Goal: Information Seeking & Learning: Learn about a topic

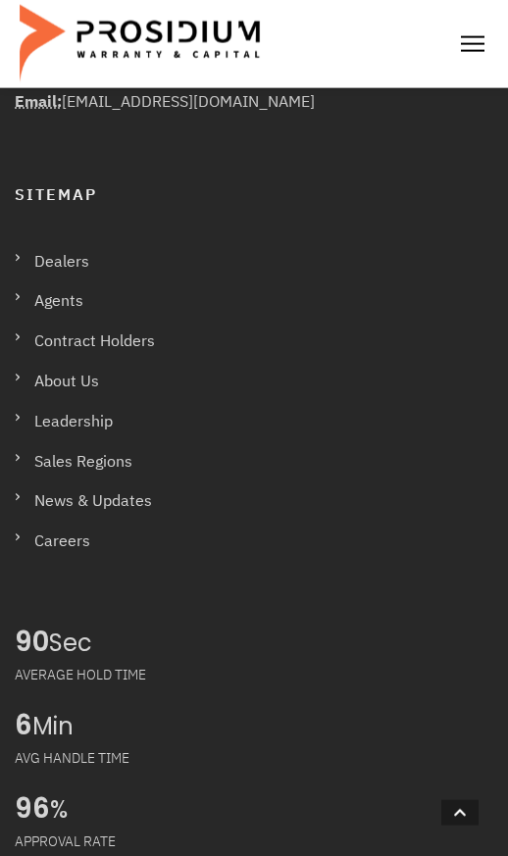
scroll to position [1771, 0]
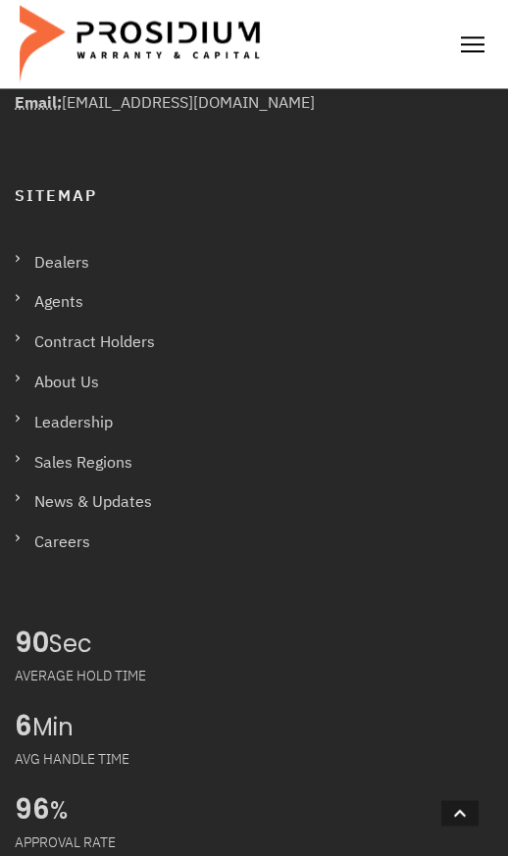
click at [149, 361] on link "Contract Holders" at bounding box center [95, 342] width 160 height 36
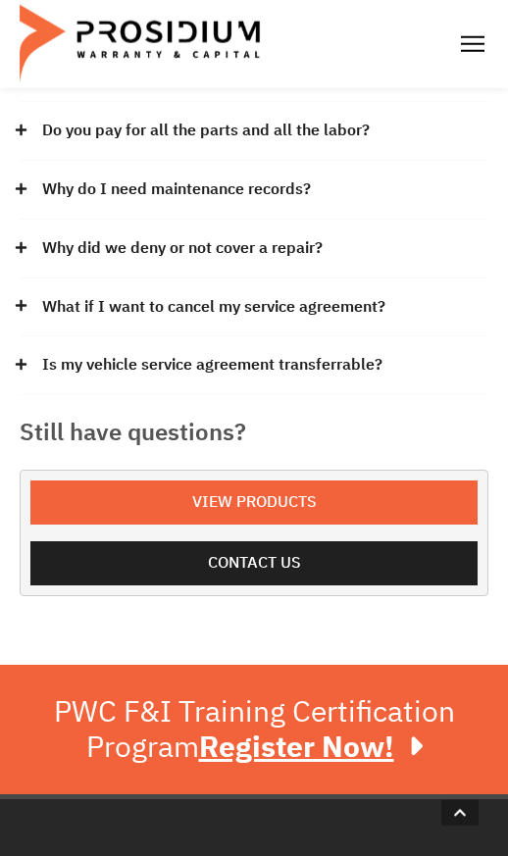
scroll to position [905, 0]
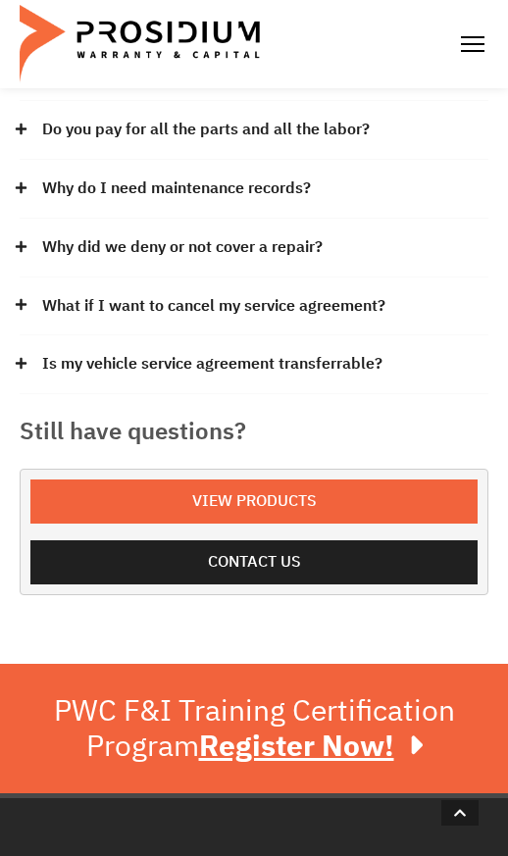
click at [125, 516] on span "View Products" at bounding box center [254, 501] width 404 height 28
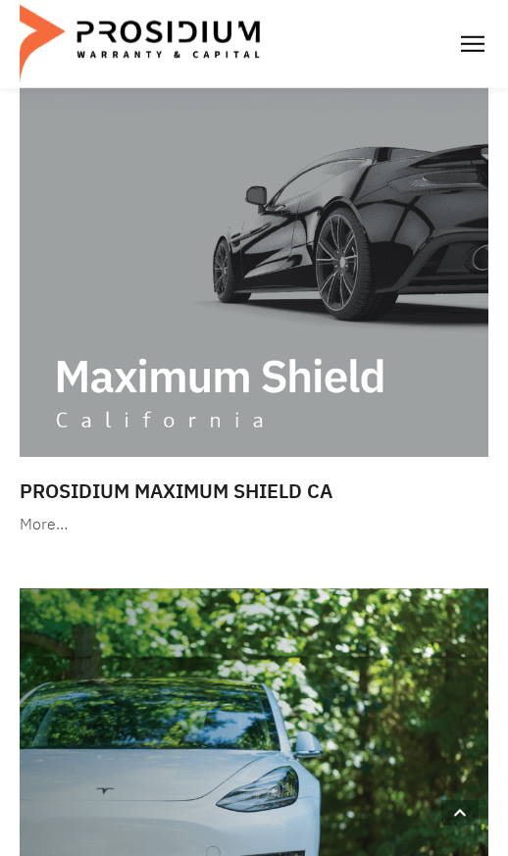
scroll to position [295, 0]
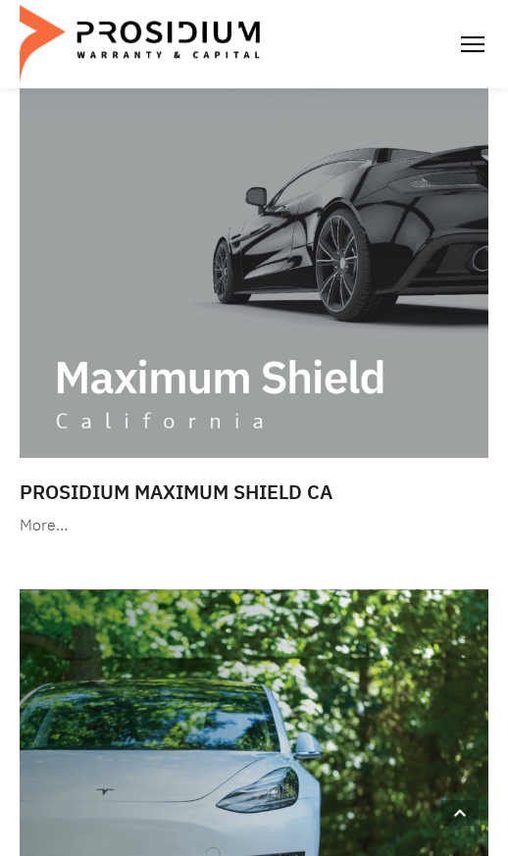
click at [175, 434] on img at bounding box center [254, 257] width 469 height 402
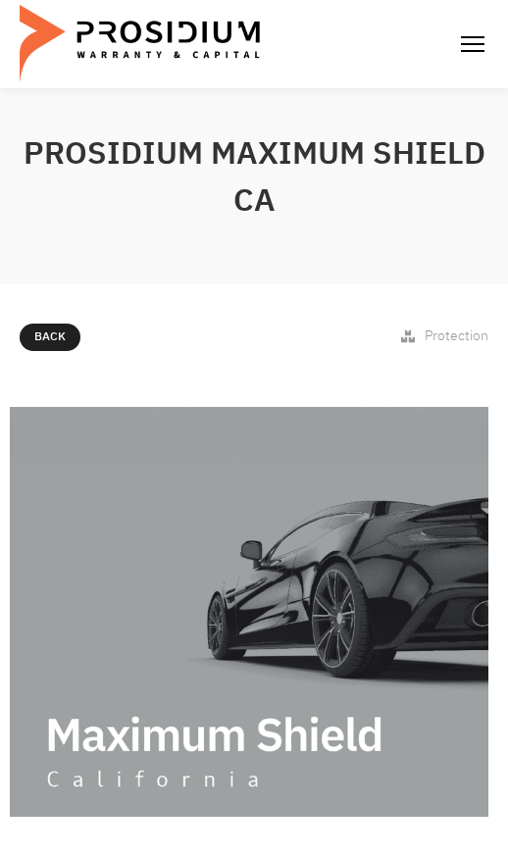
click at [457, 60] on img at bounding box center [472, 43] width 31 height 31
click at [54, 348] on span "Back" at bounding box center [49, 337] width 31 height 22
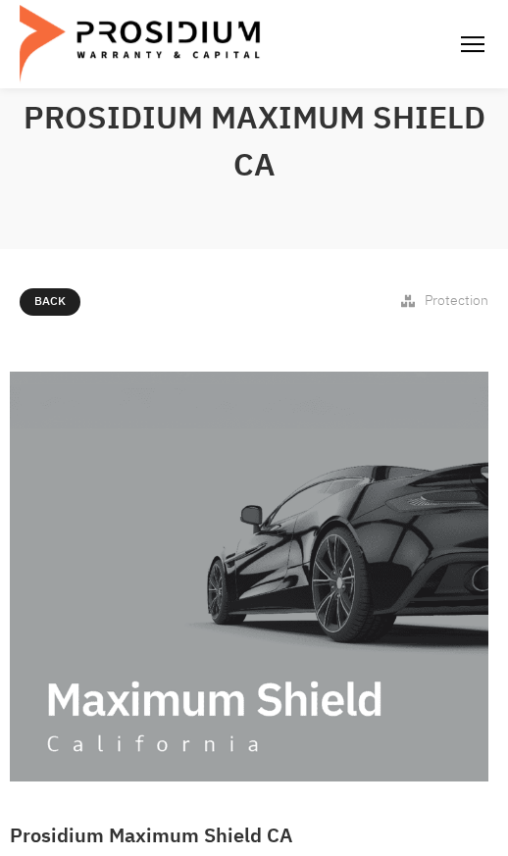
scroll to position [35, 0]
click at [54, 313] on span "Back" at bounding box center [49, 302] width 31 height 22
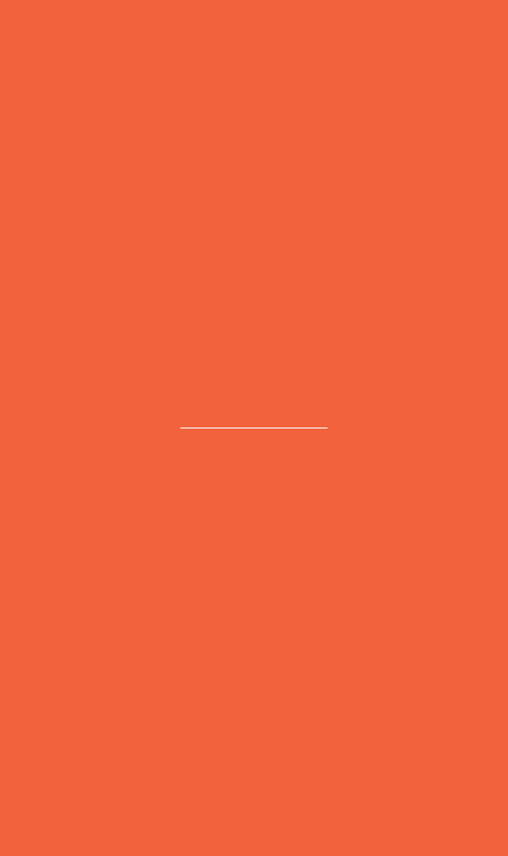
click at [46, 316] on link "Back" at bounding box center [50, 301] width 61 height 27
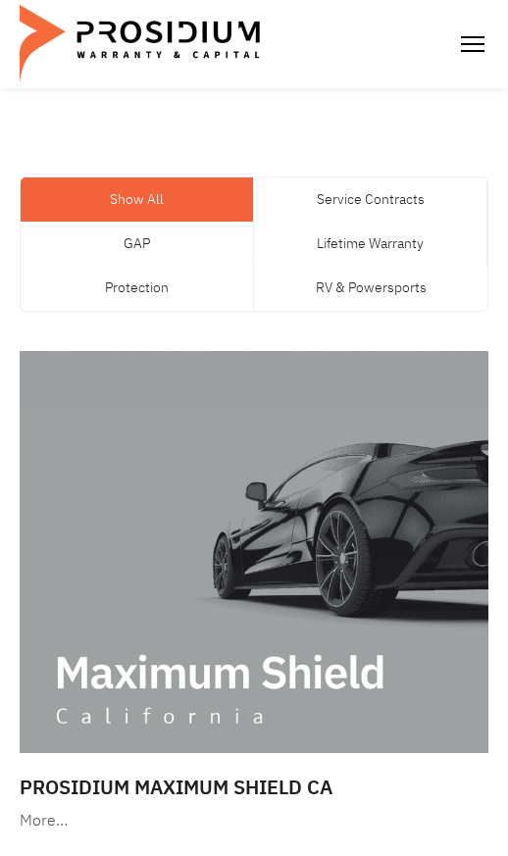
click at [125, 310] on link "Protection" at bounding box center [137, 288] width 232 height 44
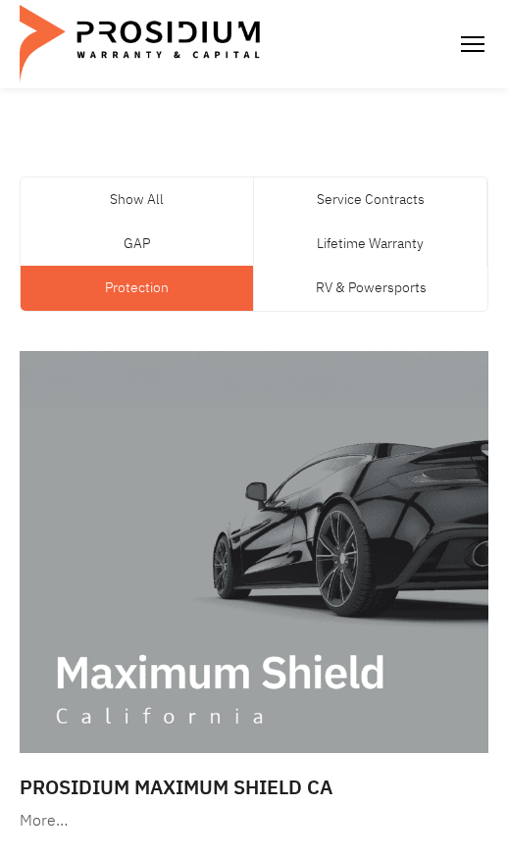
click at [110, 310] on link "Protection" at bounding box center [137, 288] width 232 height 44
click at [144, 310] on link "Protection" at bounding box center [137, 288] width 232 height 44
click at [150, 310] on link "Protection" at bounding box center [137, 288] width 232 height 44
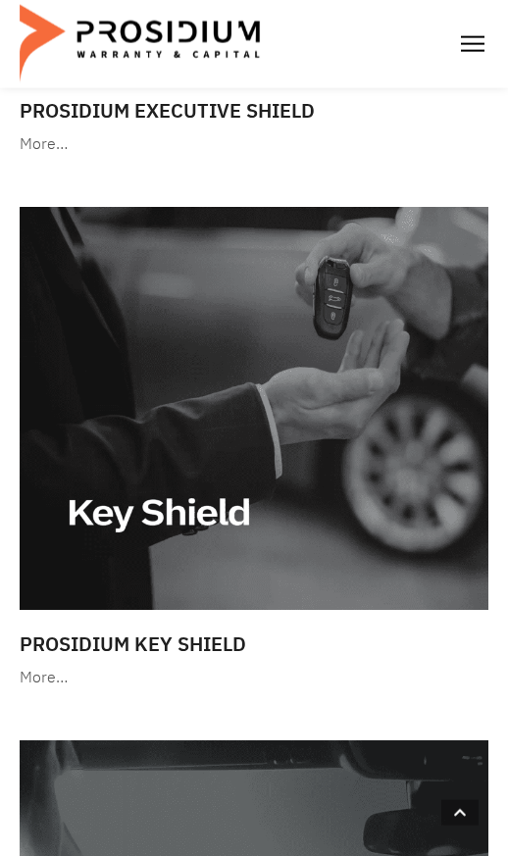
scroll to position [2811, 0]
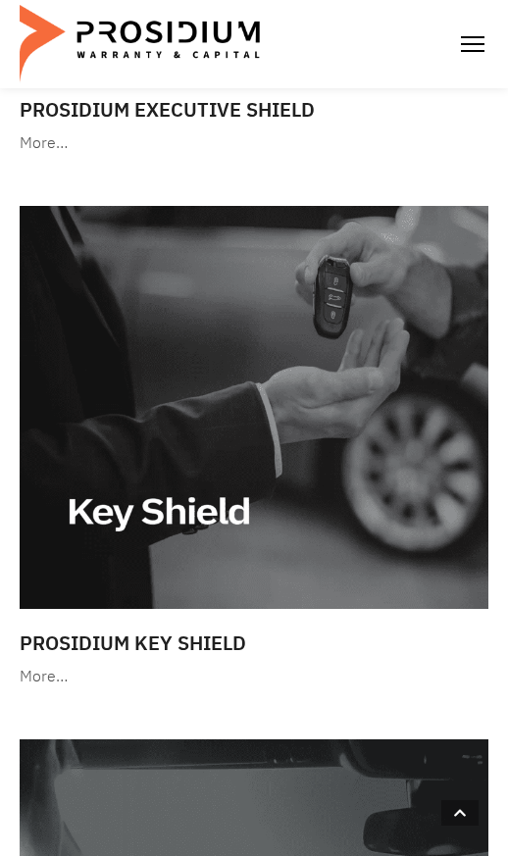
click at [151, 409] on img at bounding box center [254, 407] width 469 height 402
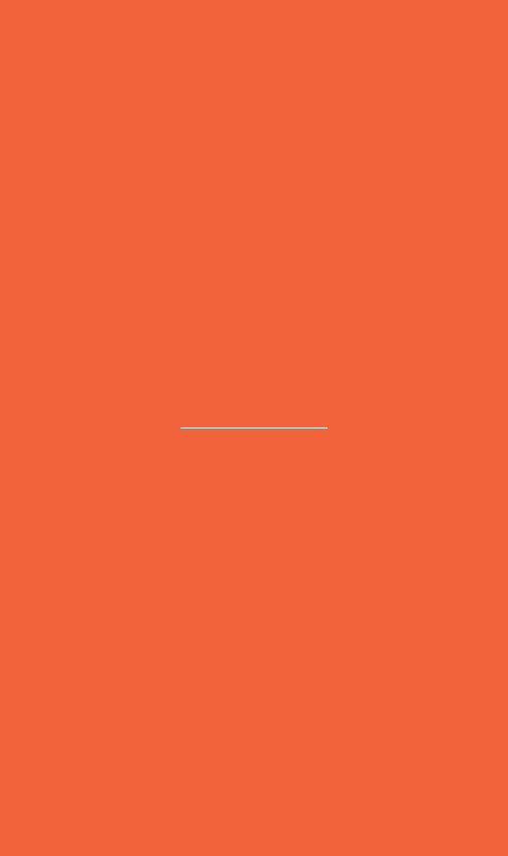
click at [130, 431] on img at bounding box center [254, 407] width 469 height 402
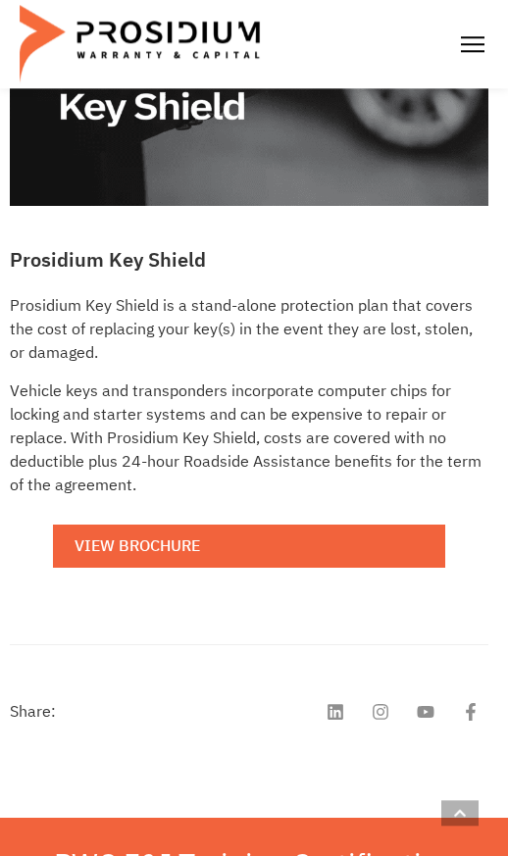
scroll to position [592, 0]
click at [111, 569] on link "View Brochure" at bounding box center [249, 546] width 392 height 44
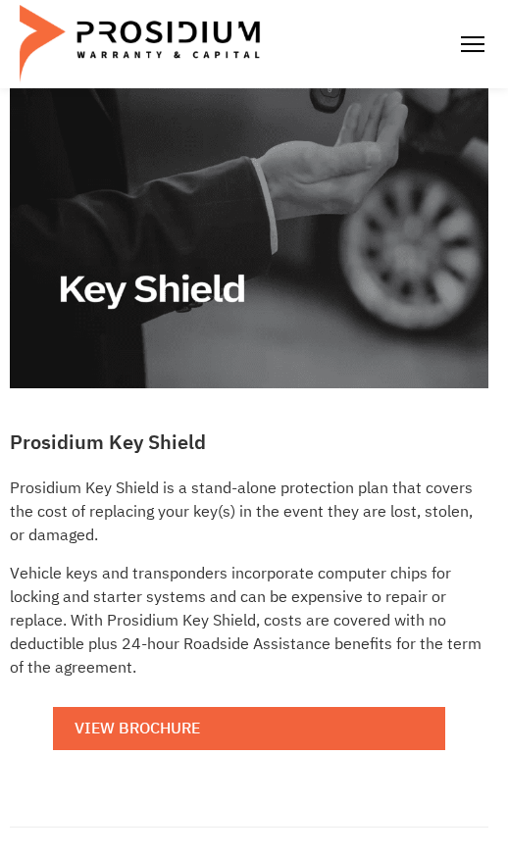
scroll to position [0, 0]
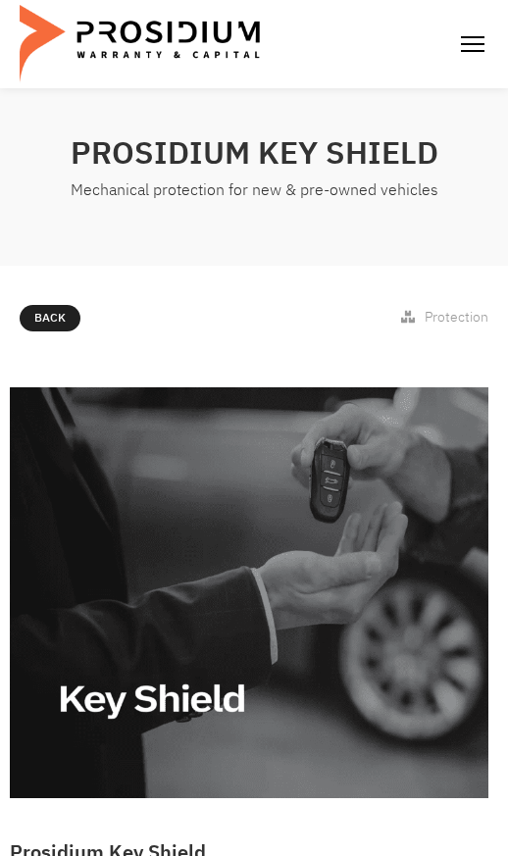
click at [38, 80] on img at bounding box center [142, 44] width 245 height 78
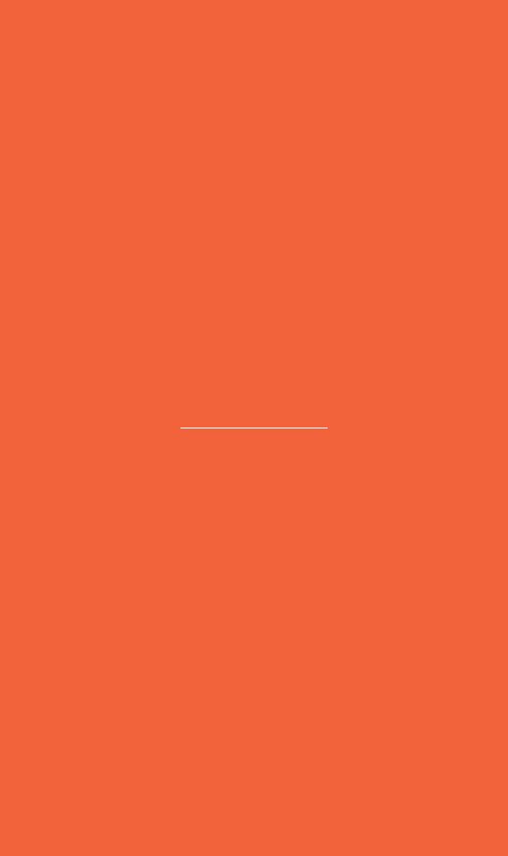
click at [457, 60] on img at bounding box center [472, 43] width 31 height 31
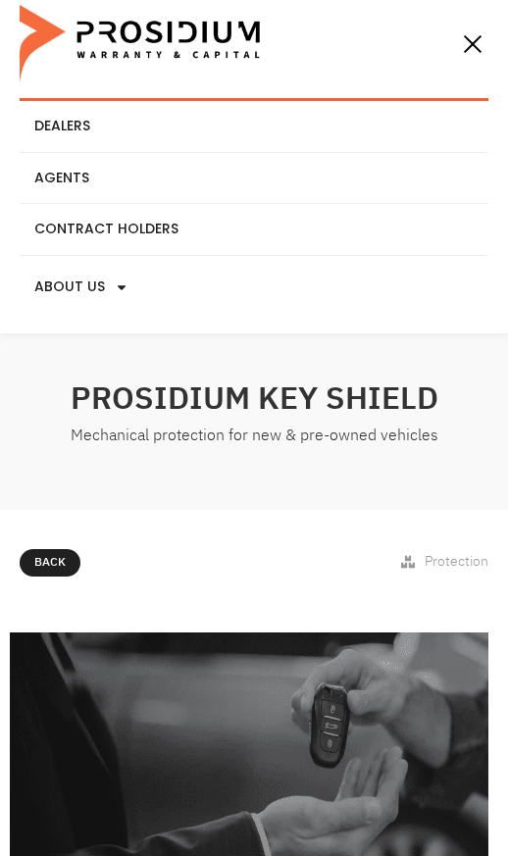
click at [12, 564] on icon at bounding box center [6, 558] width 12 height 12
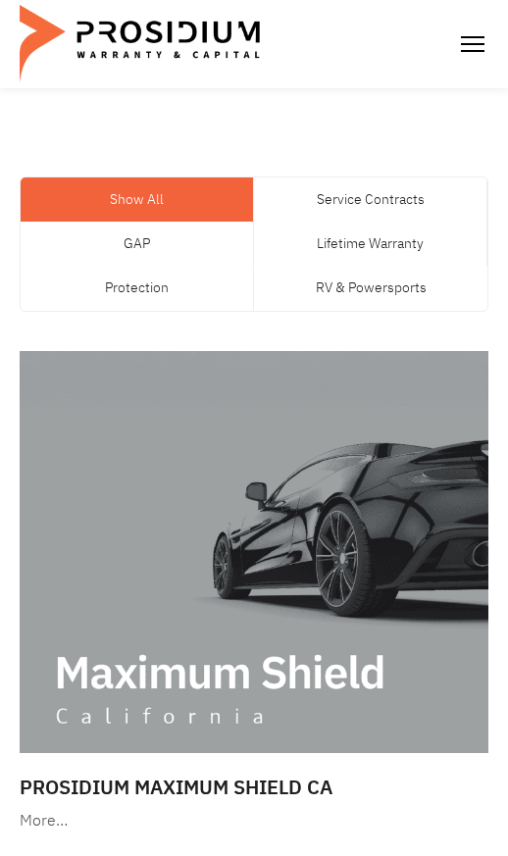
click at [317, 222] on link "Service Contracts" at bounding box center [370, 199] width 232 height 44
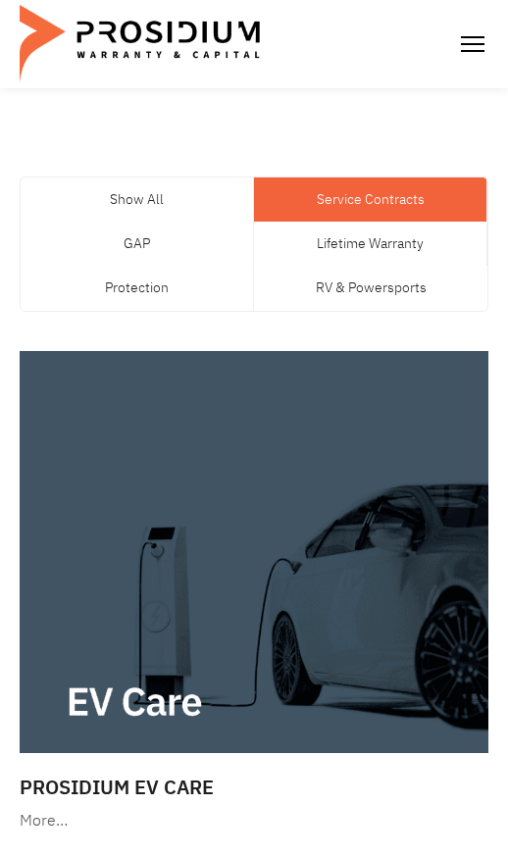
click at [125, 222] on link "Show All" at bounding box center [137, 199] width 232 height 44
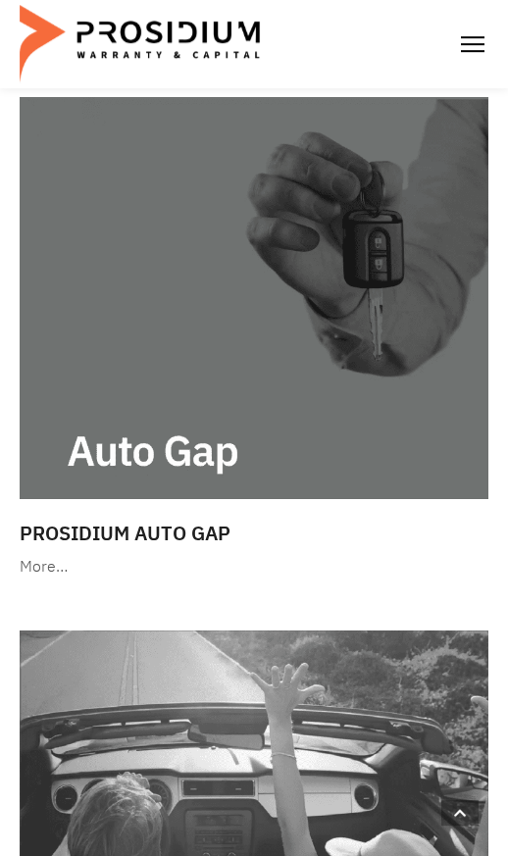
scroll to position [4519, 0]
click at [151, 369] on img at bounding box center [254, 298] width 469 height 402
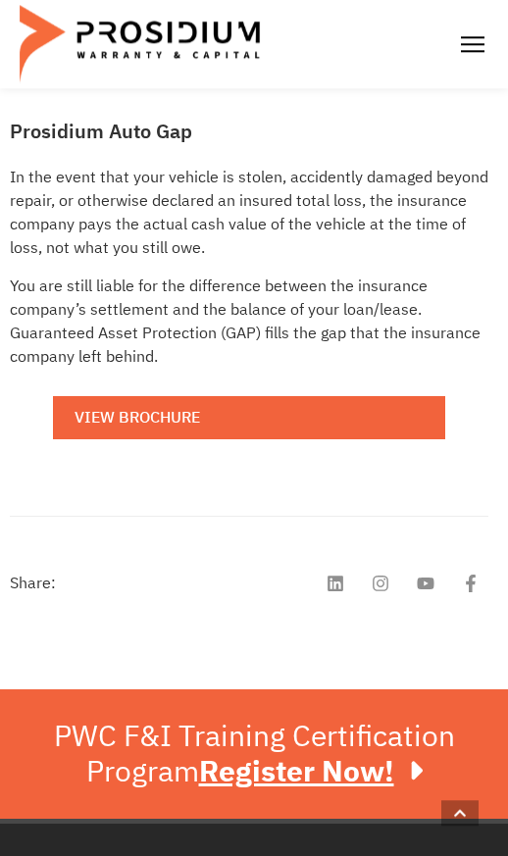
scroll to position [721, 0]
click at [153, 440] on link "View Brochure" at bounding box center [249, 418] width 392 height 44
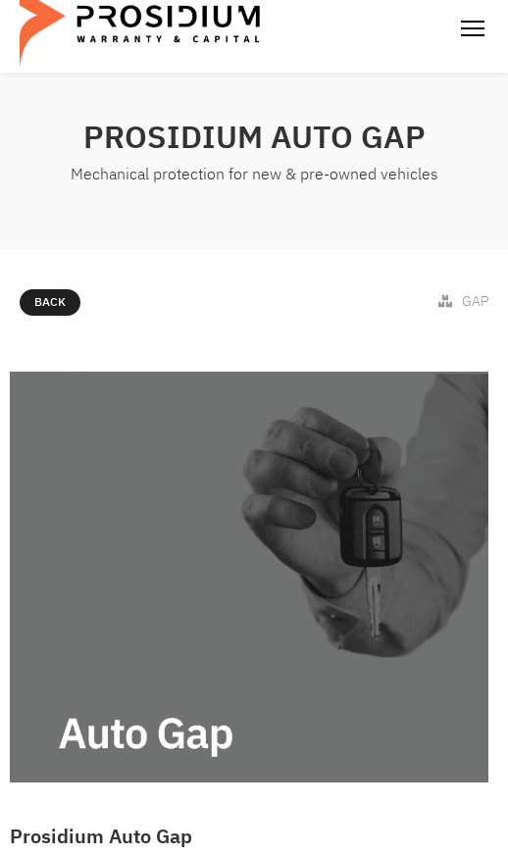
scroll to position [0, 0]
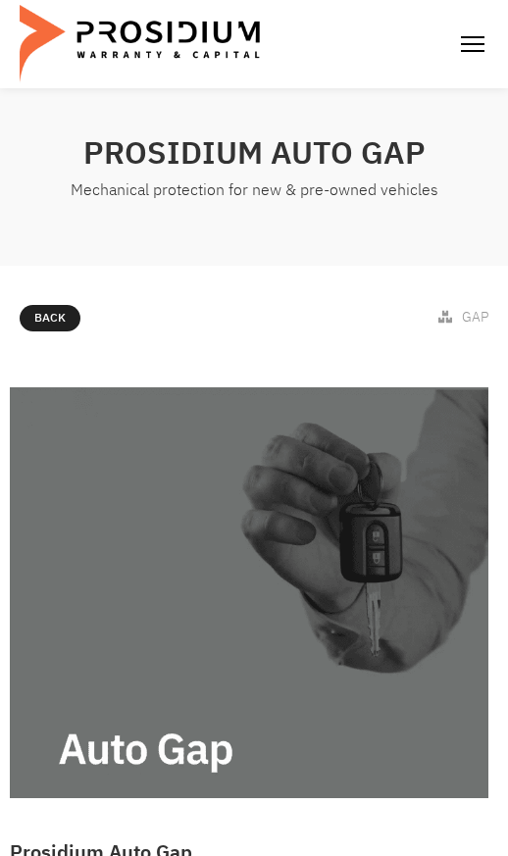
click at [457, 60] on img at bounding box center [472, 43] width 31 height 31
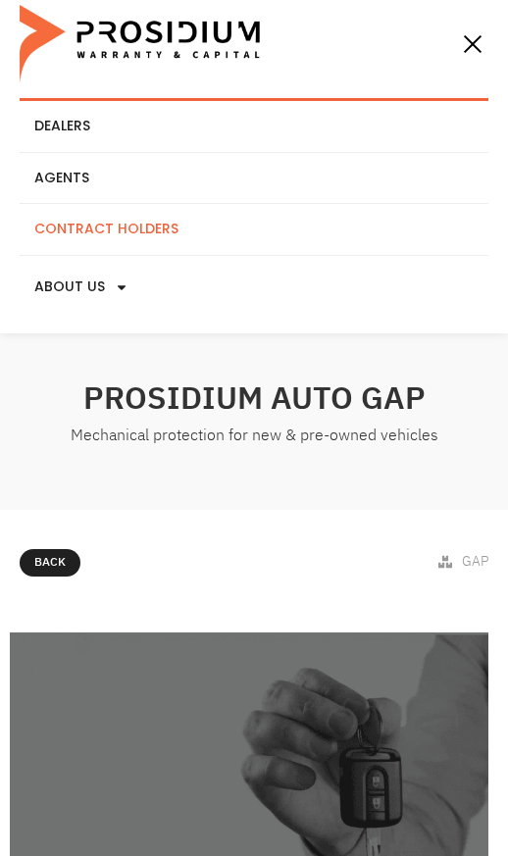
click at [93, 255] on link "Contract Holders" at bounding box center [254, 229] width 469 height 51
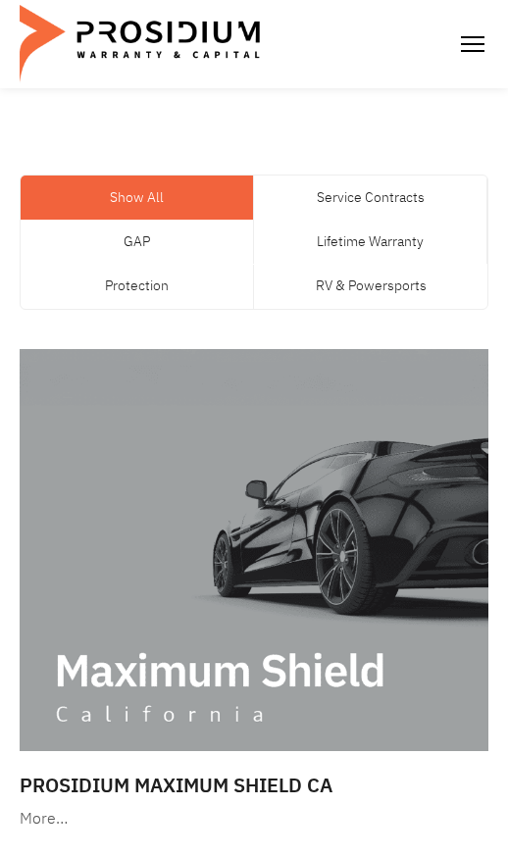
click at [396, 220] on link "Service Contracts" at bounding box center [370, 197] width 232 height 44
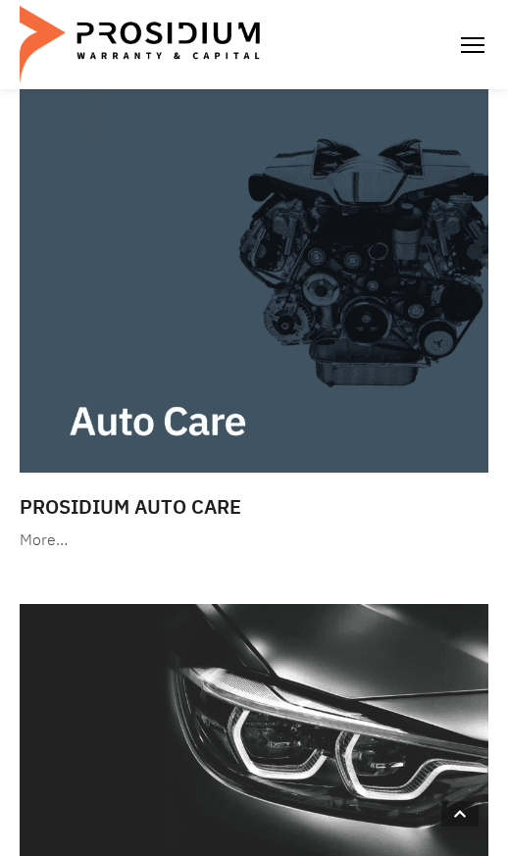
scroll to position [814, 0]
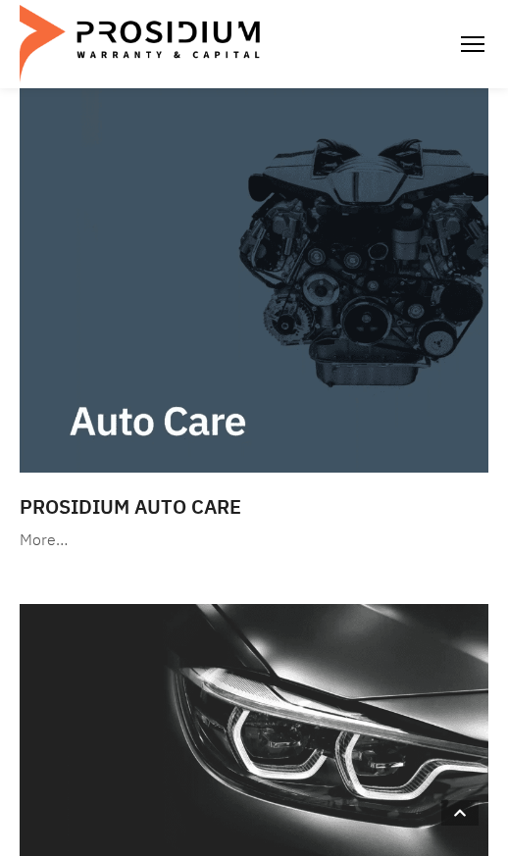
click at [196, 473] on img at bounding box center [254, 272] width 469 height 402
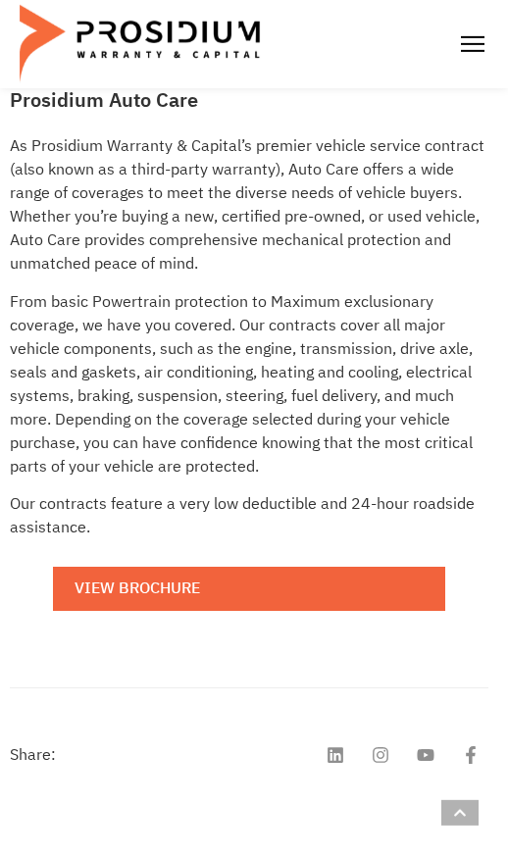
scroll to position [753, 0]
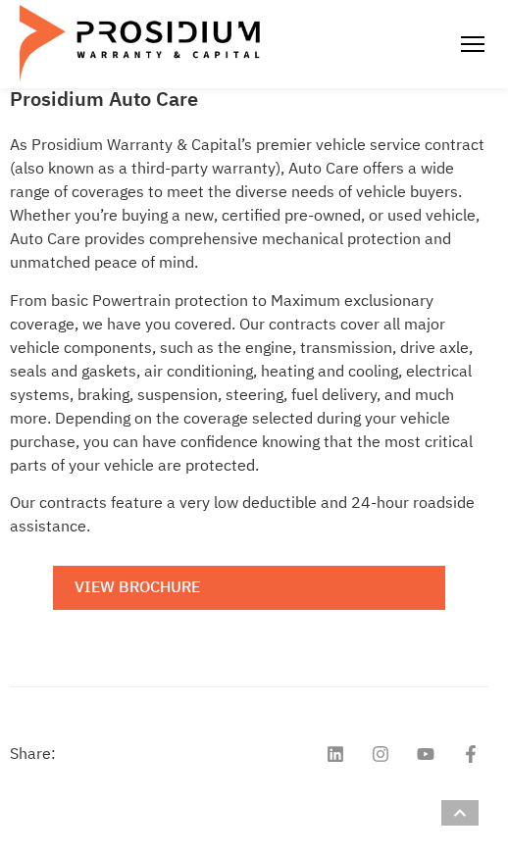
click at [344, 610] on link "View Brochure" at bounding box center [249, 588] width 392 height 44
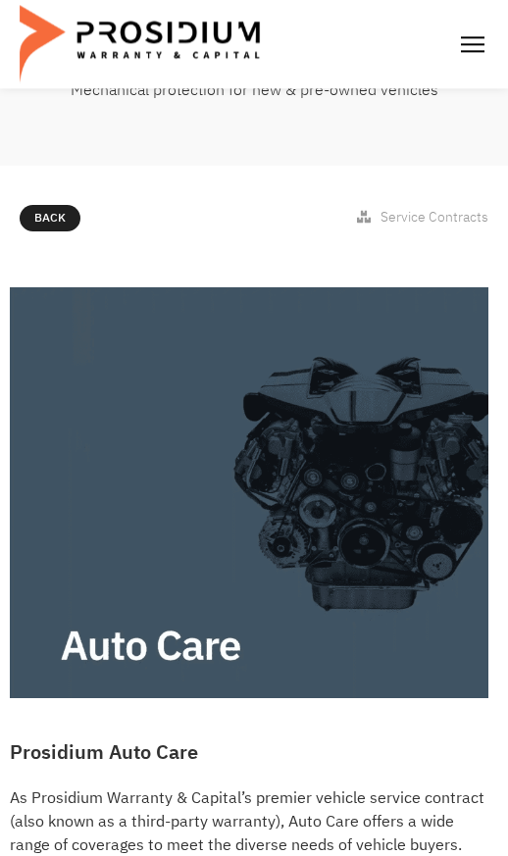
scroll to position [0, 0]
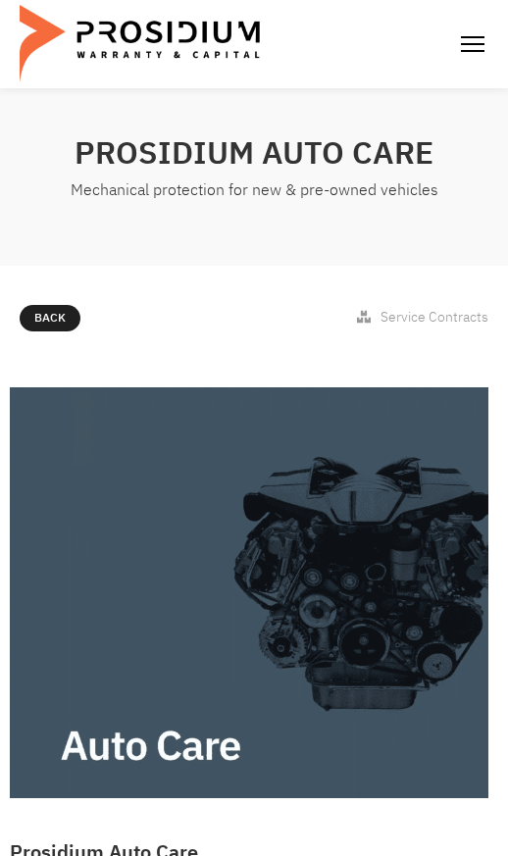
click at [457, 60] on img at bounding box center [472, 43] width 31 height 31
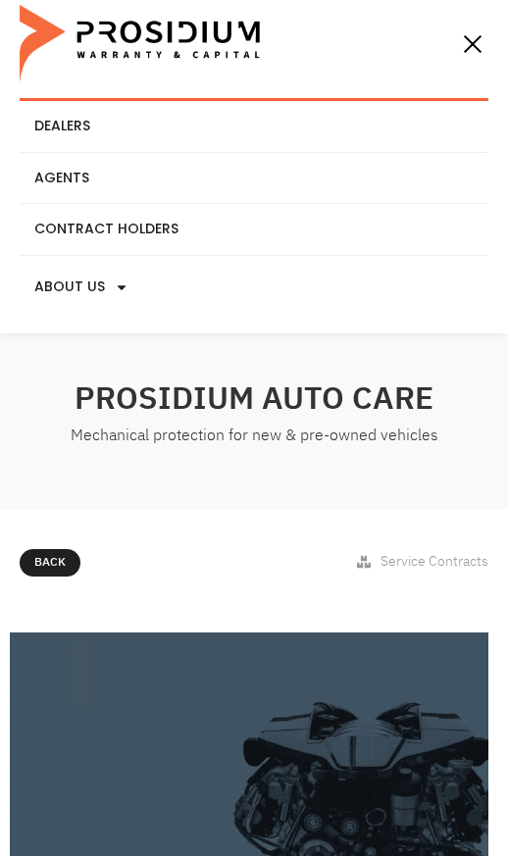
click at [457, 60] on img at bounding box center [472, 43] width 31 height 31
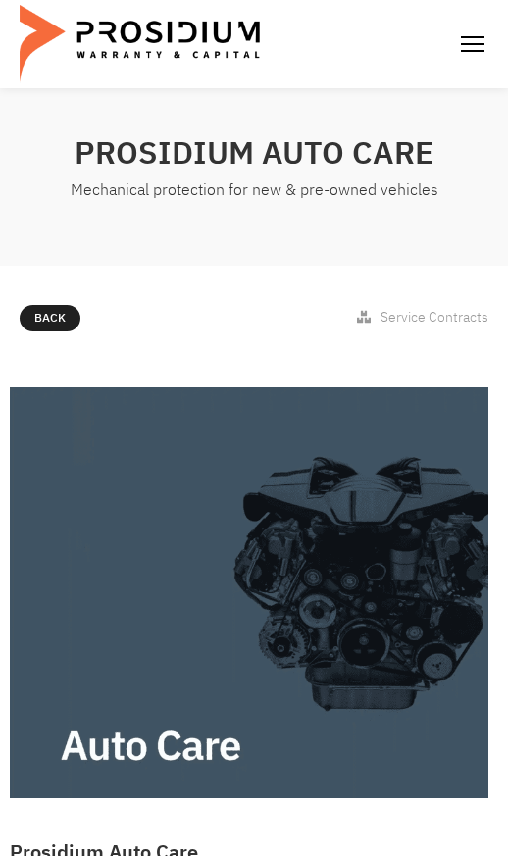
click at [457, 60] on img at bounding box center [472, 43] width 31 height 31
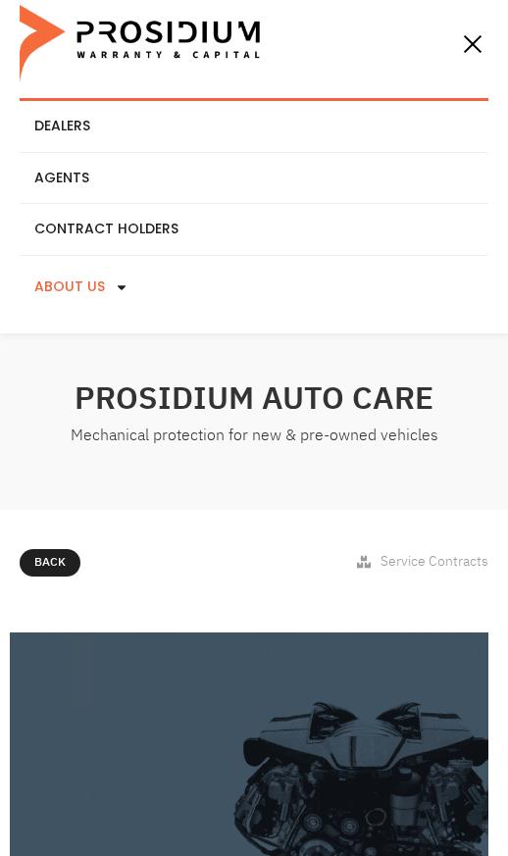
click at [172, 319] on link "About Us" at bounding box center [254, 287] width 469 height 63
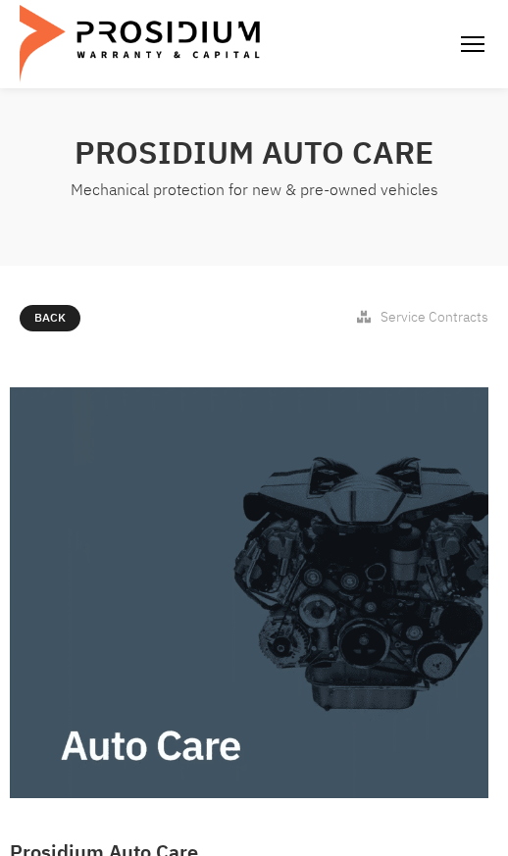
click at [457, 60] on img at bounding box center [472, 43] width 31 height 31
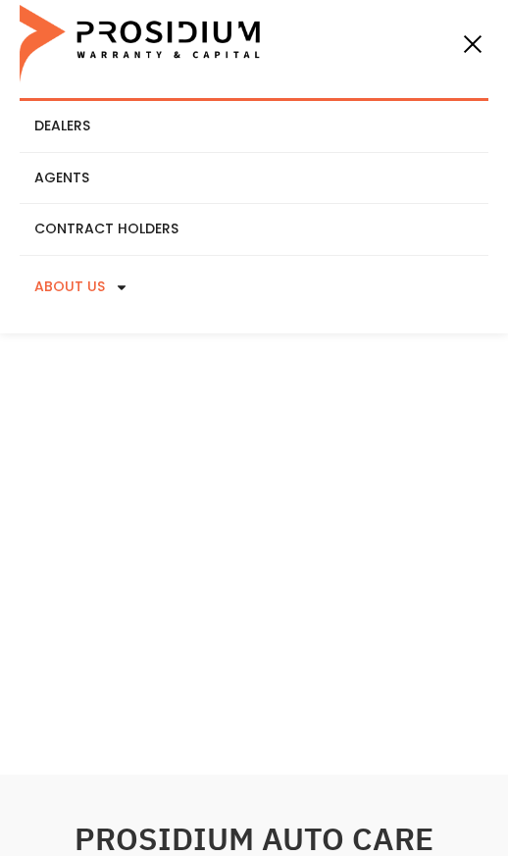
click at [111, 304] on span at bounding box center [117, 287] width 24 height 33
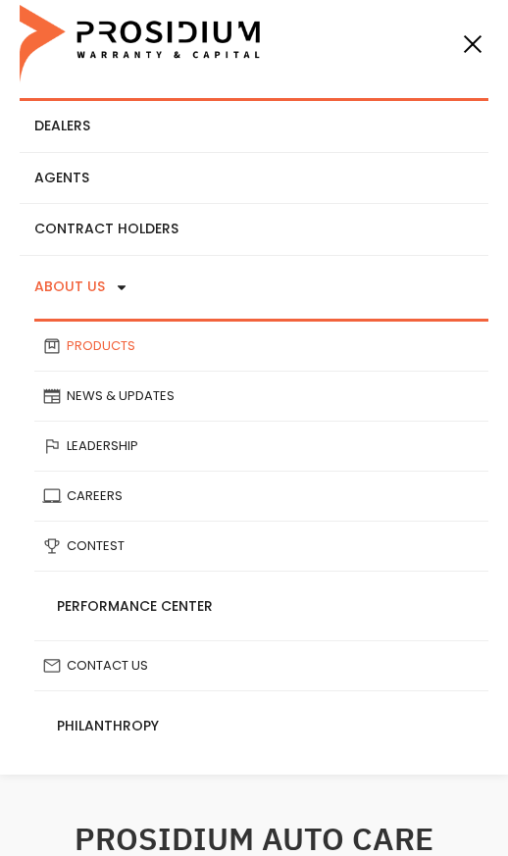
click at [113, 371] on link "Products" at bounding box center [261, 346] width 454 height 49
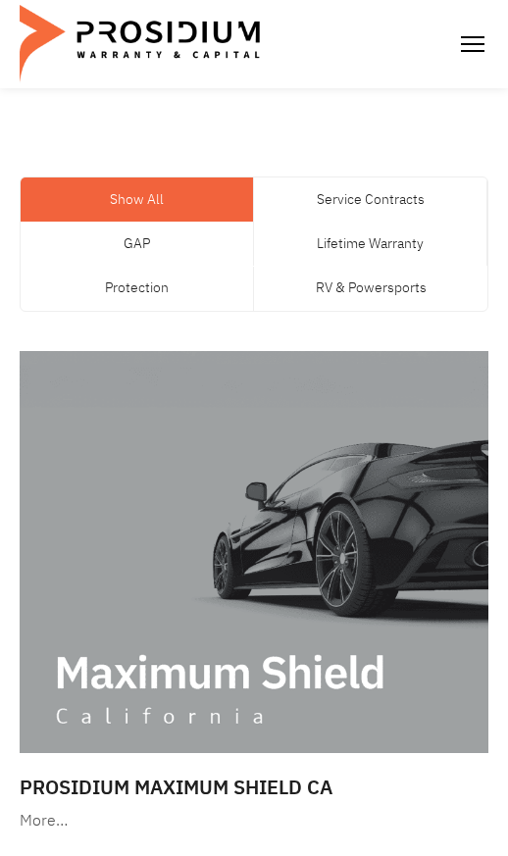
click at [118, 310] on link "Protection" at bounding box center [137, 288] width 232 height 44
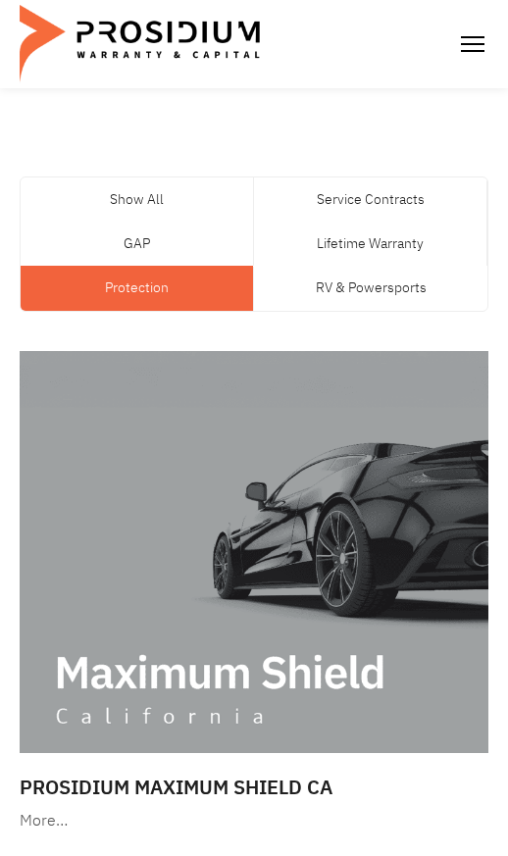
click at [124, 310] on link "Protection" at bounding box center [137, 288] width 232 height 44
click at [193, 310] on link "Protection" at bounding box center [137, 288] width 232 height 44
click at [200, 310] on link "Protection" at bounding box center [137, 288] width 232 height 44
click at [196, 310] on link "Protection" at bounding box center [137, 288] width 232 height 44
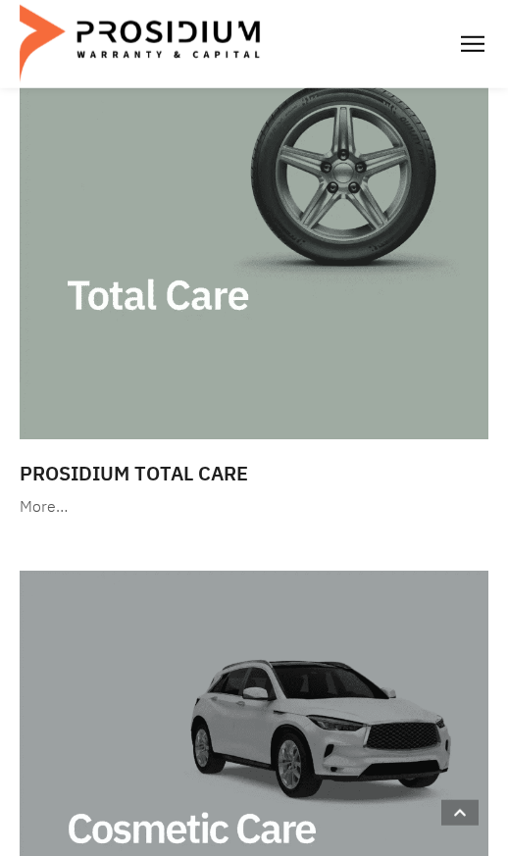
scroll to position [848, 0]
click at [212, 487] on h3 "Prosidium Total Care" at bounding box center [254, 472] width 469 height 29
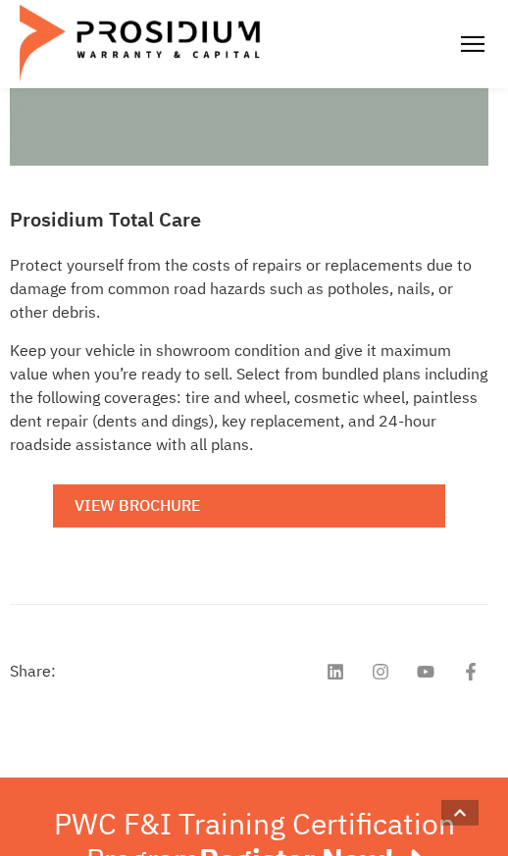
scroll to position [633, 0]
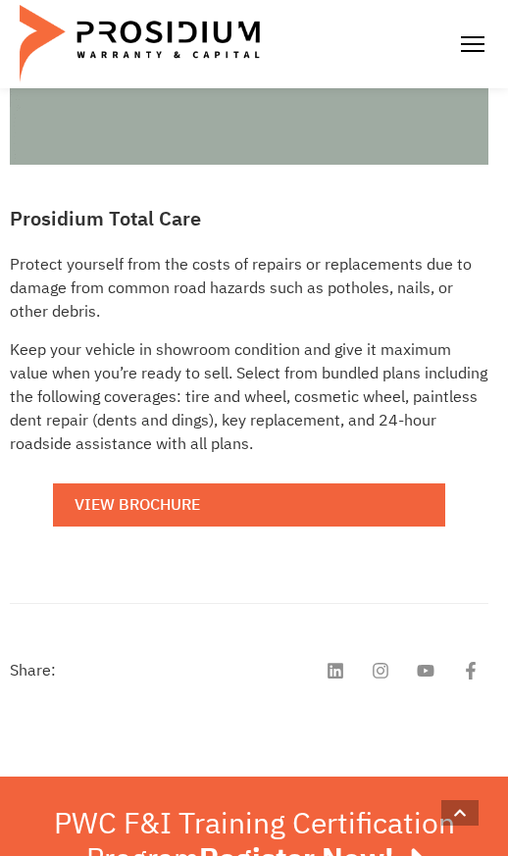
click at [321, 527] on link "View Brochure" at bounding box center [249, 505] width 392 height 44
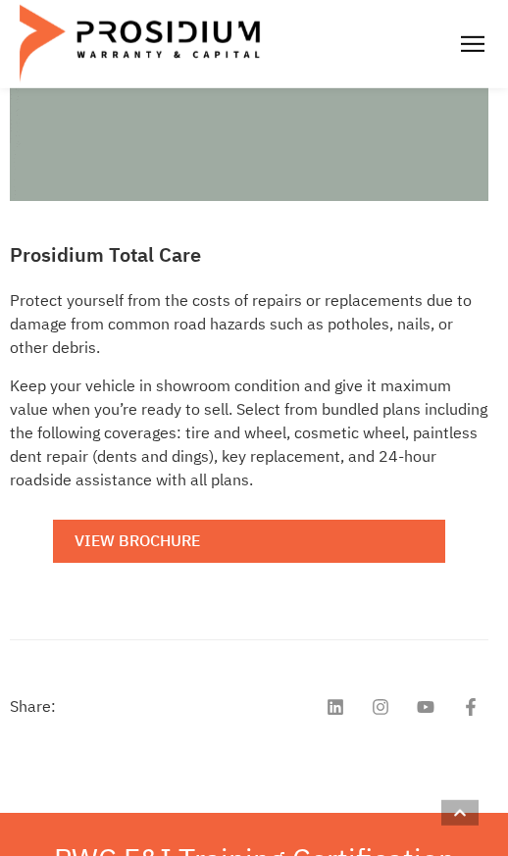
scroll to position [0, 0]
